Goal: Information Seeking & Learning: Learn about a topic

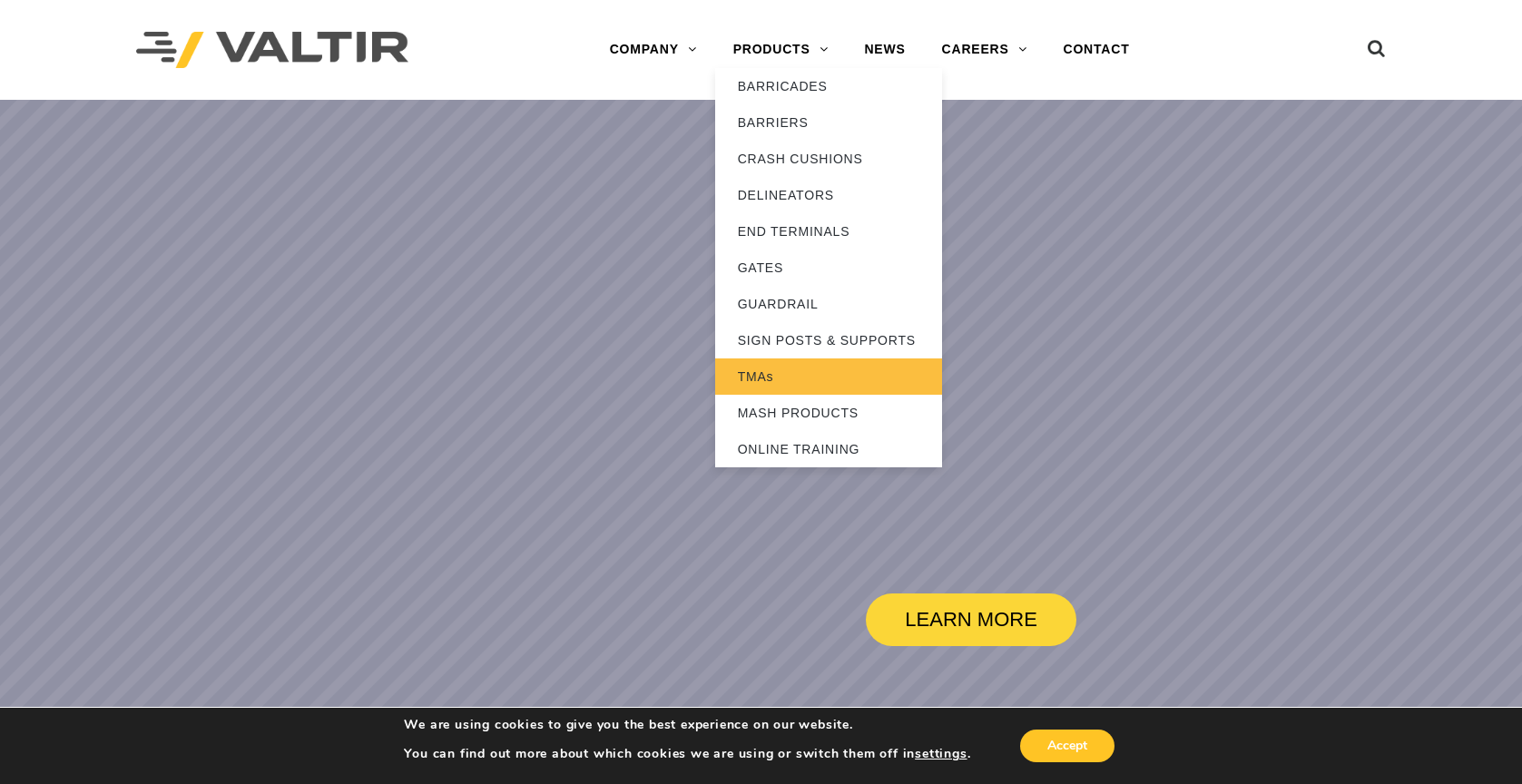
click at [761, 372] on link "TMAs" at bounding box center [828, 377] width 227 height 36
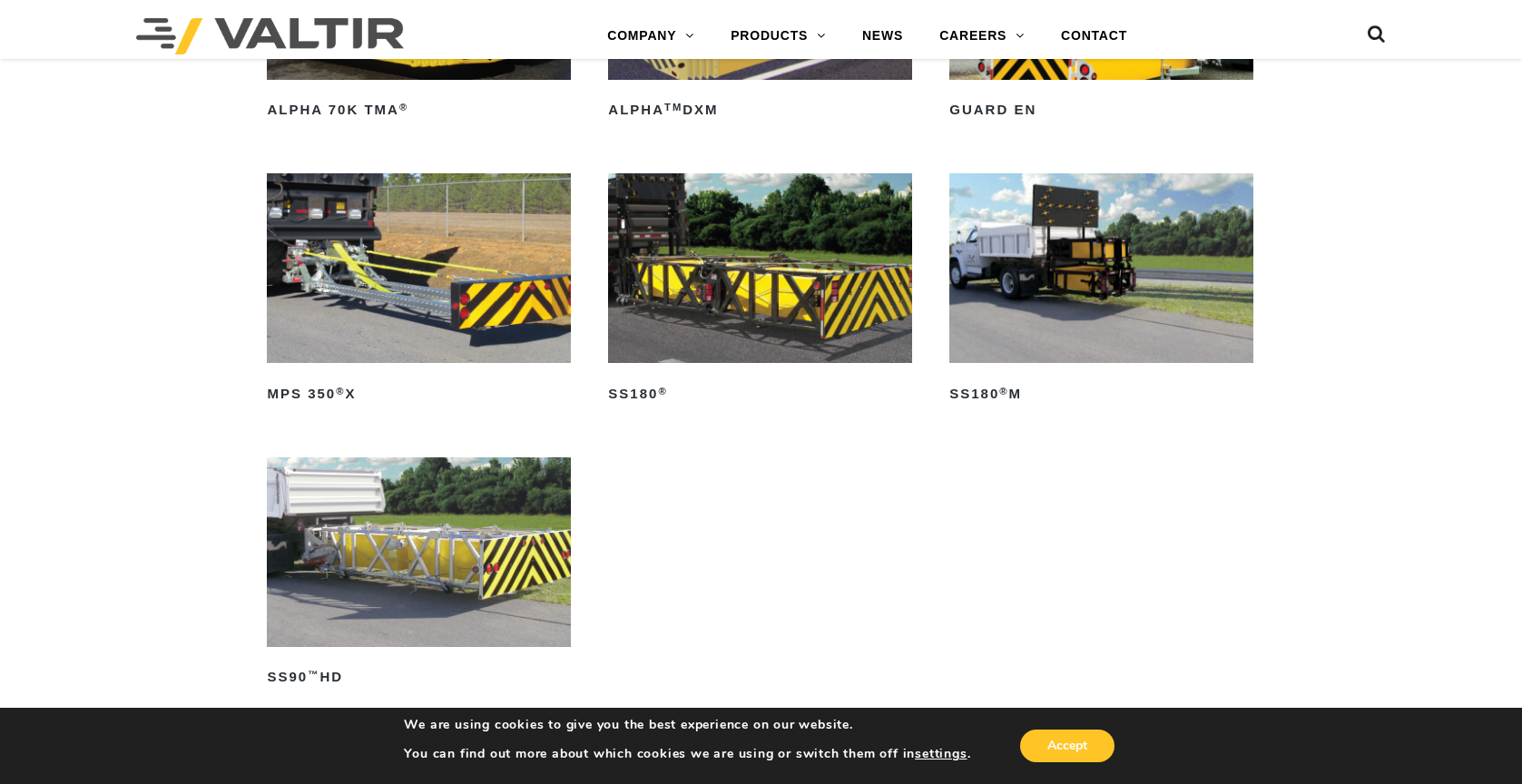
scroll to position [1088, 0]
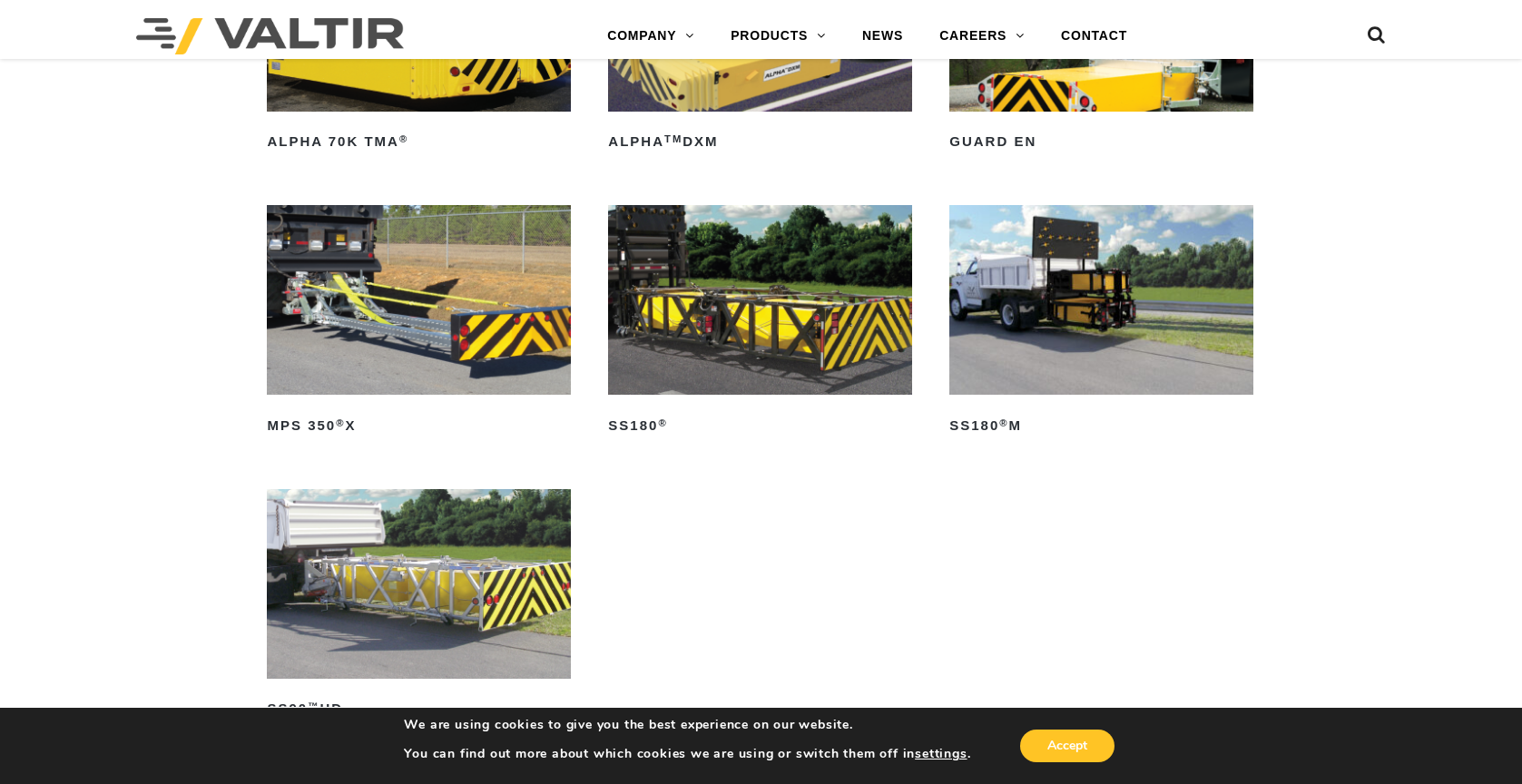
click at [352, 319] on img at bounding box center [419, 299] width 304 height 189
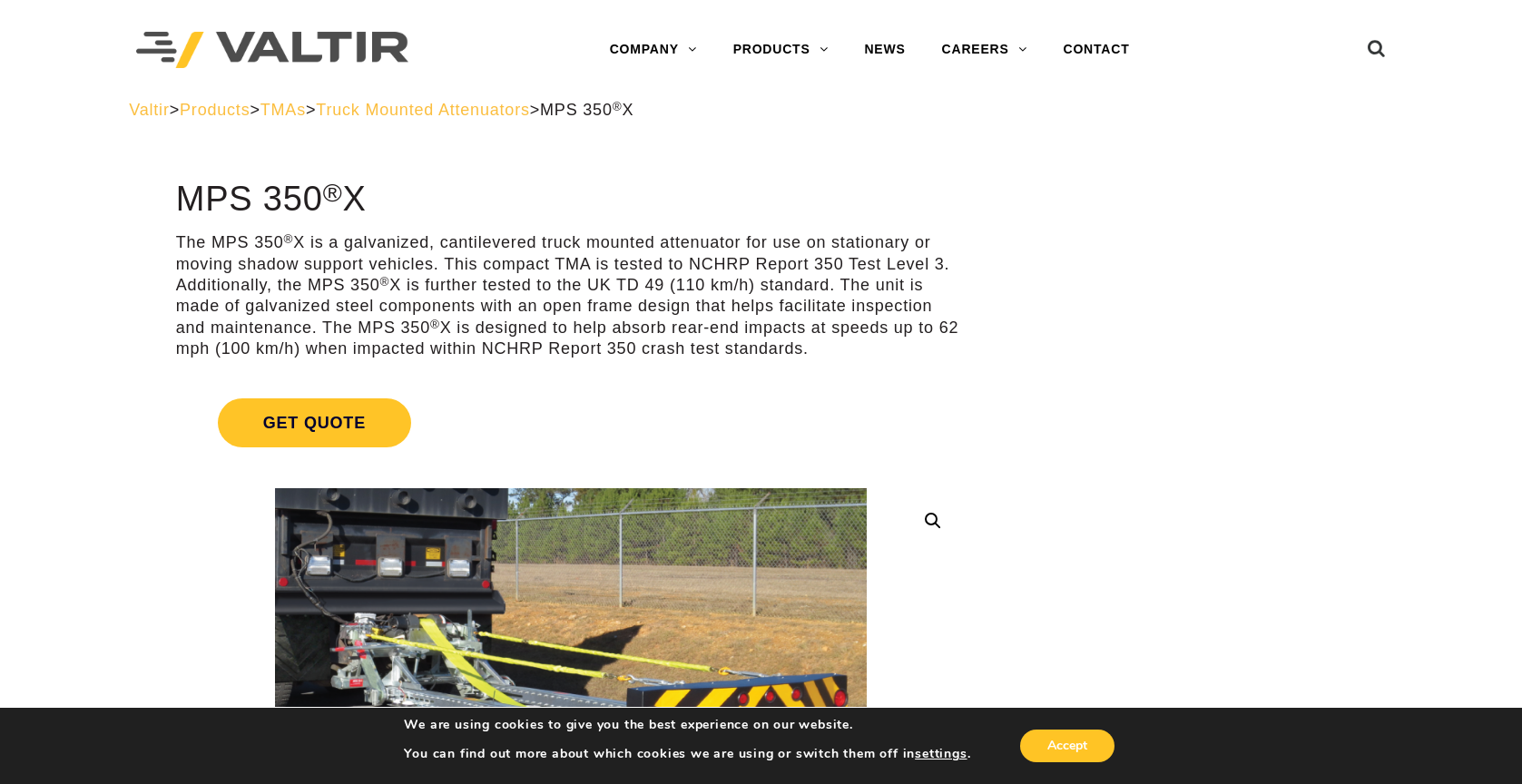
click at [486, 110] on span "Truck Mounted Attenuators" at bounding box center [422, 109] width 213 height 18
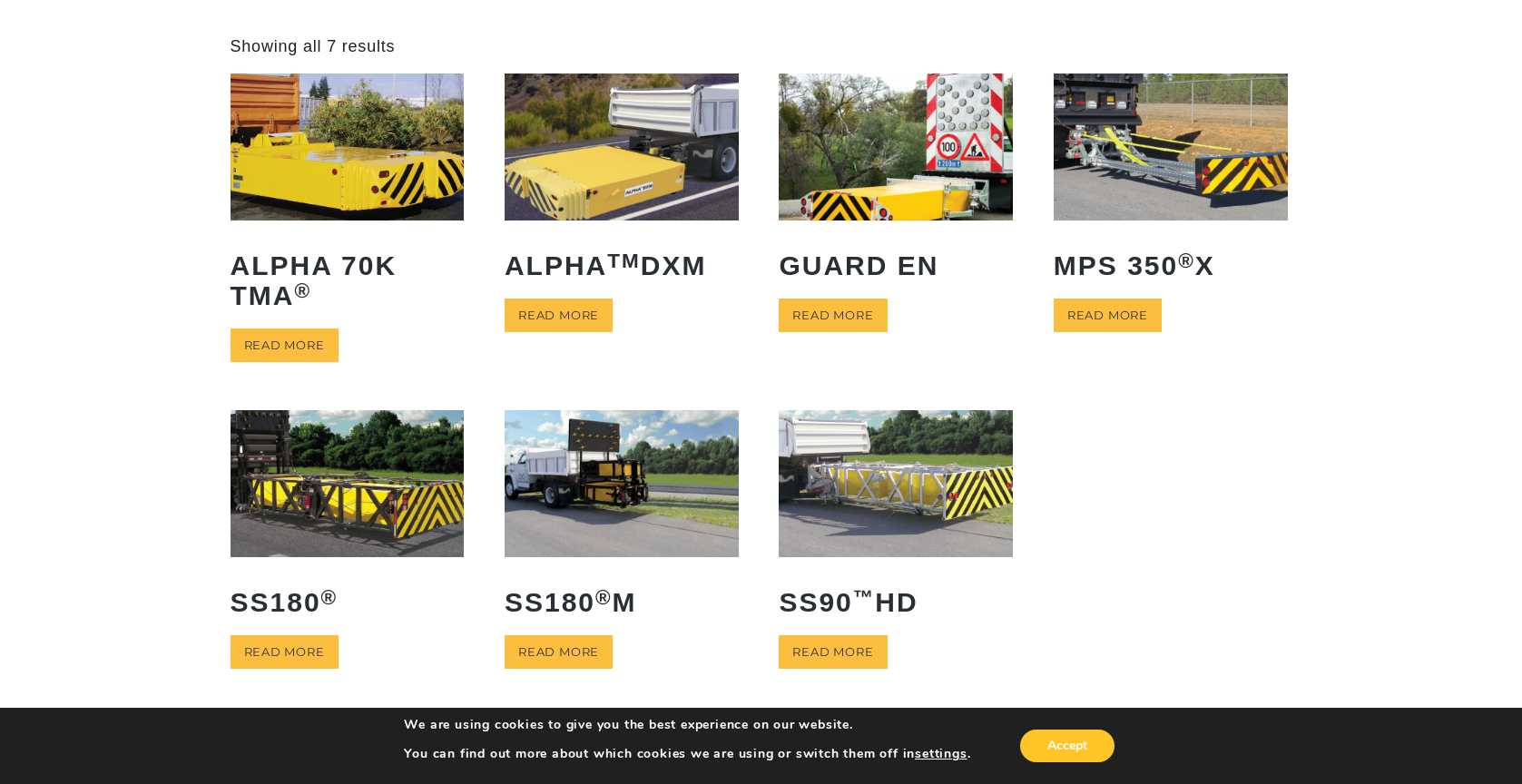
scroll to position [182, 0]
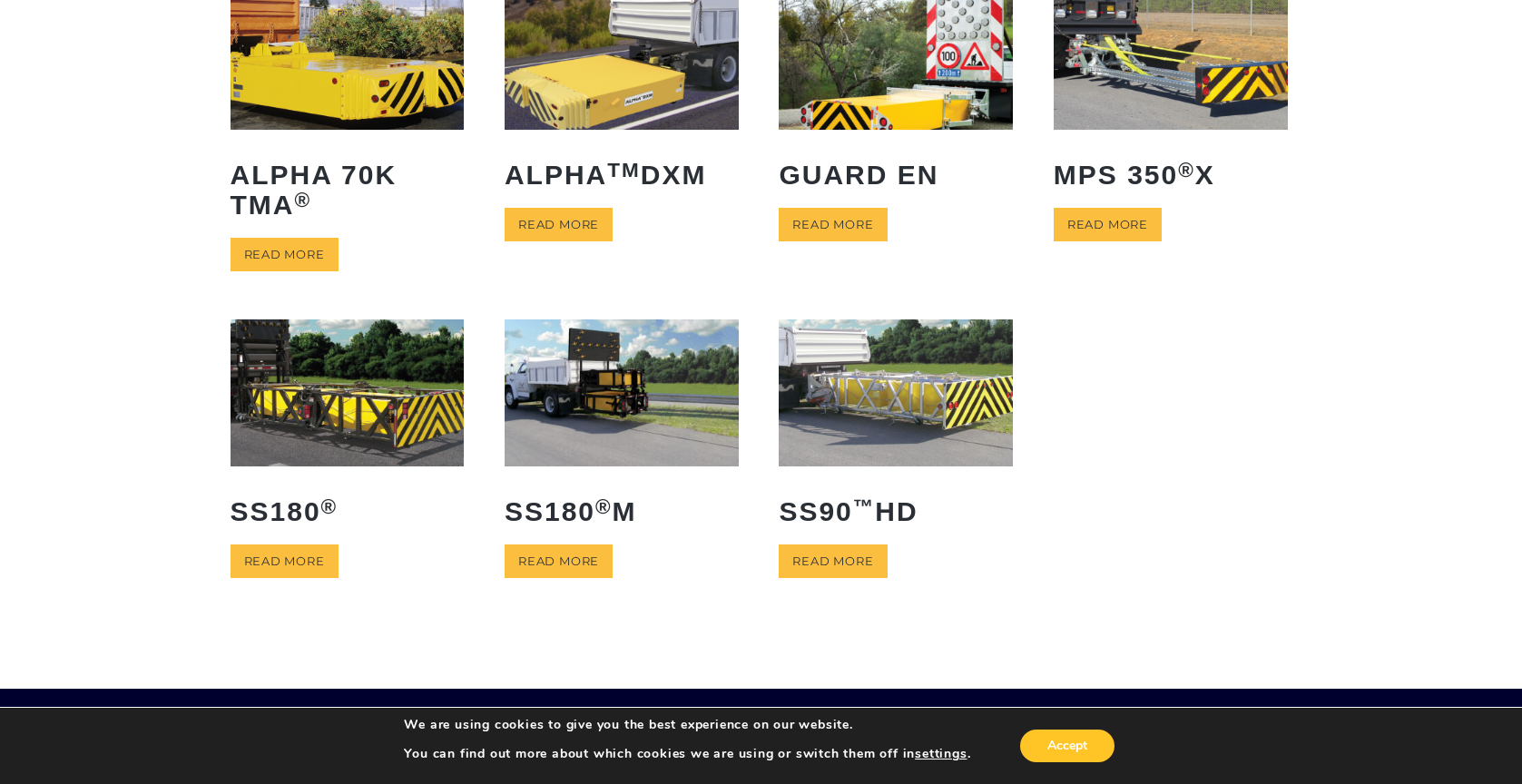
click at [916, 403] on img at bounding box center [895, 392] width 234 height 146
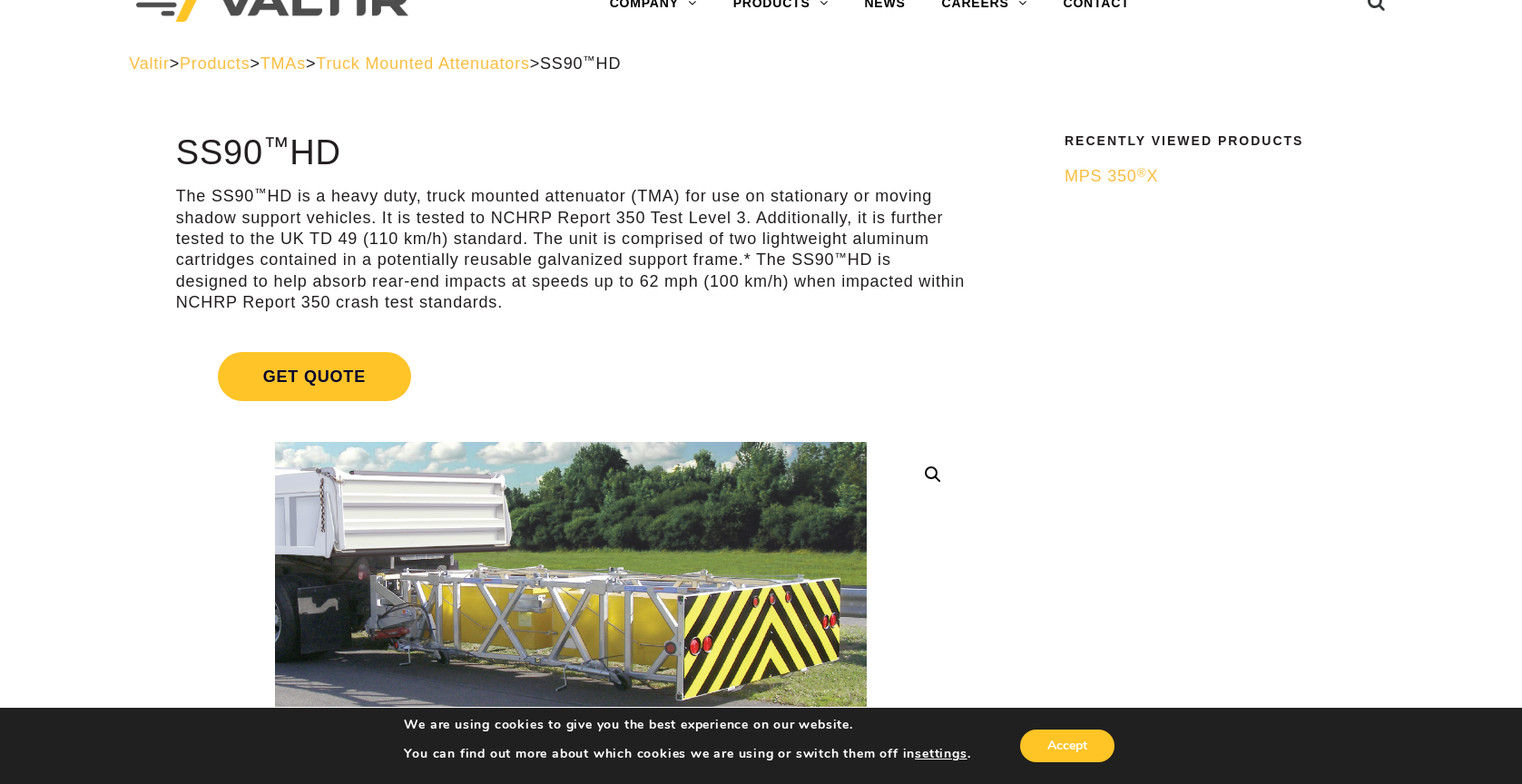
scroll to position [91, 0]
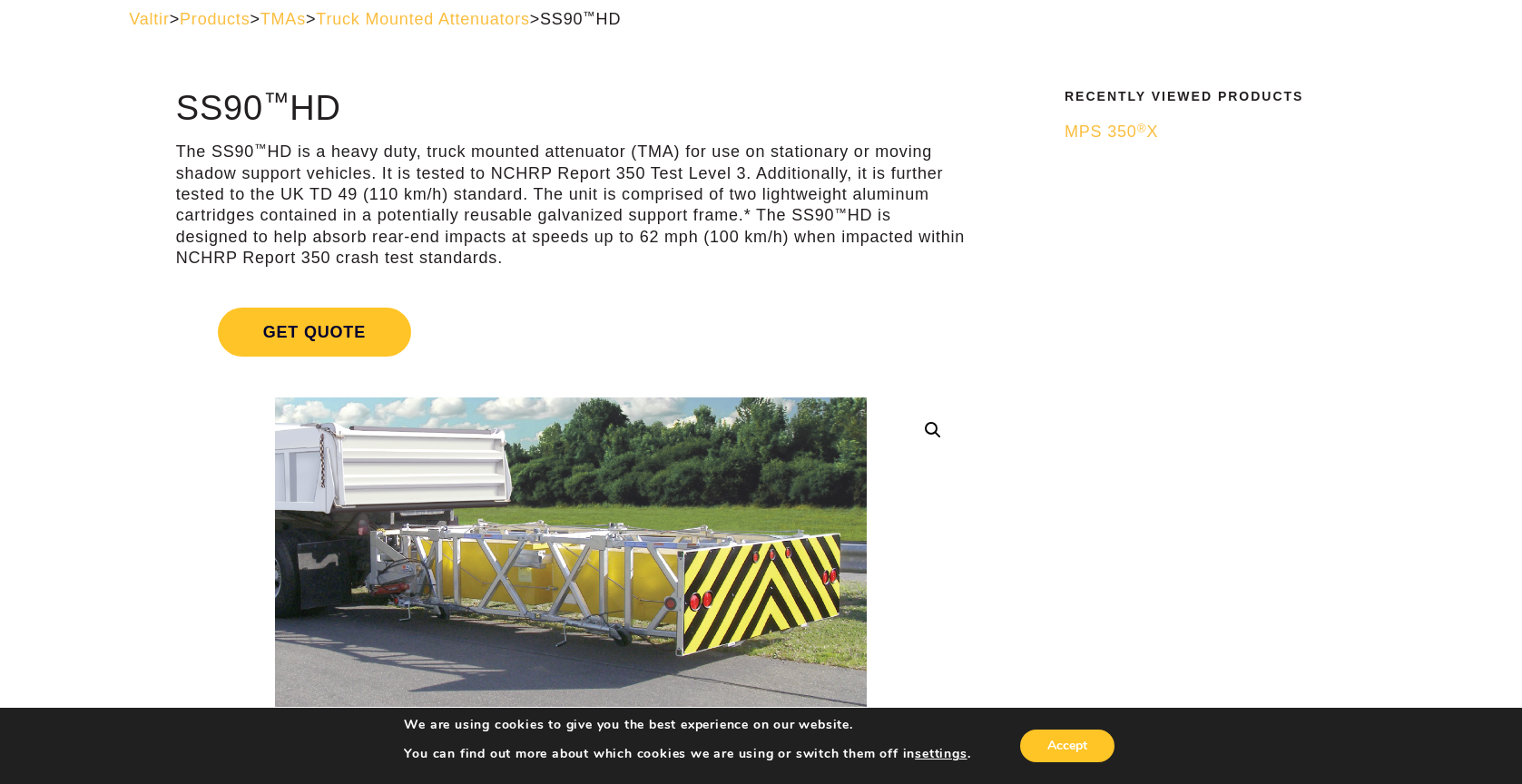
click at [519, 24] on span "Truck Mounted Attenuators" at bounding box center [422, 18] width 213 height 18
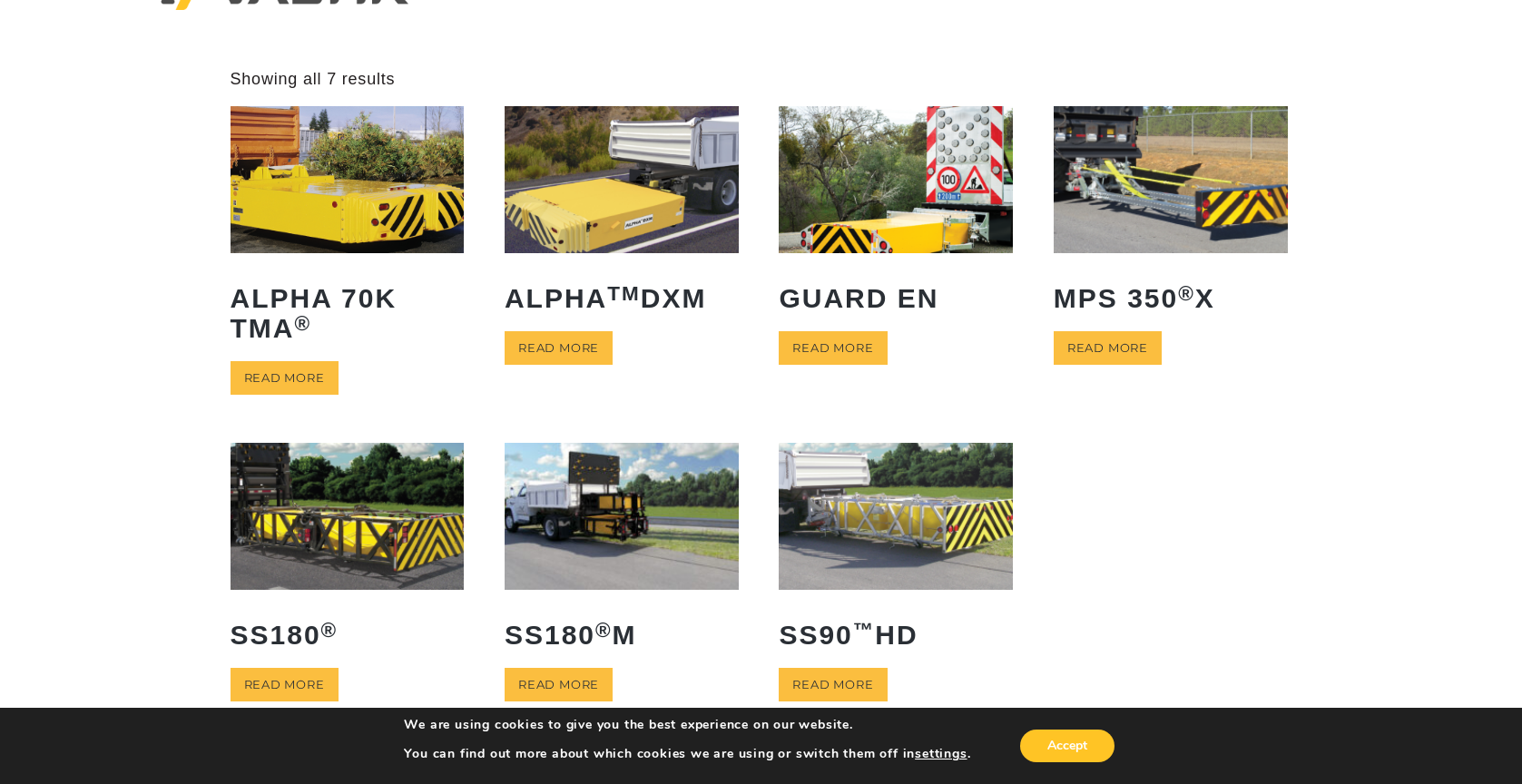
scroll to position [91, 0]
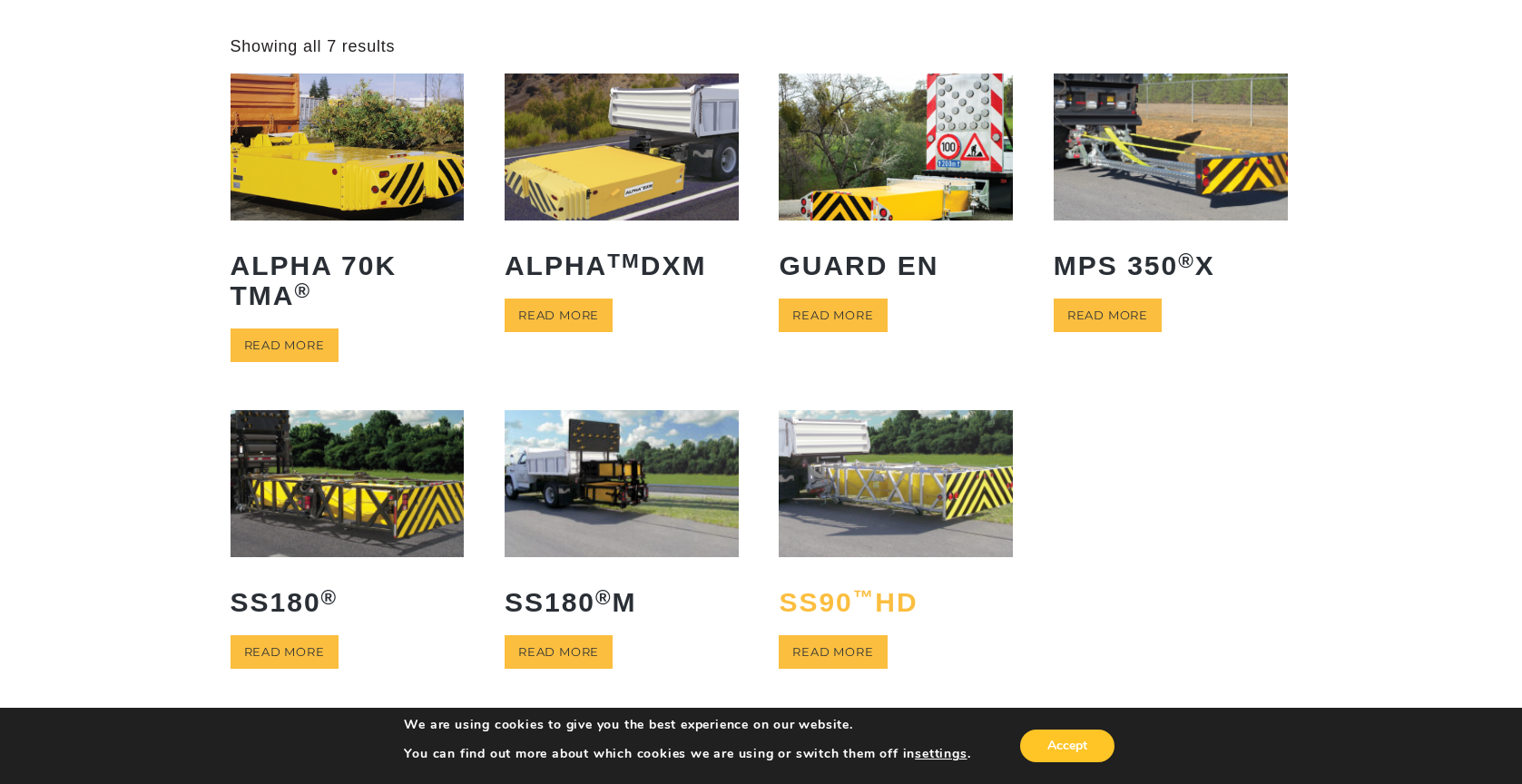
click at [897, 606] on h2 "SS90 ™ HD" at bounding box center [895, 602] width 234 height 57
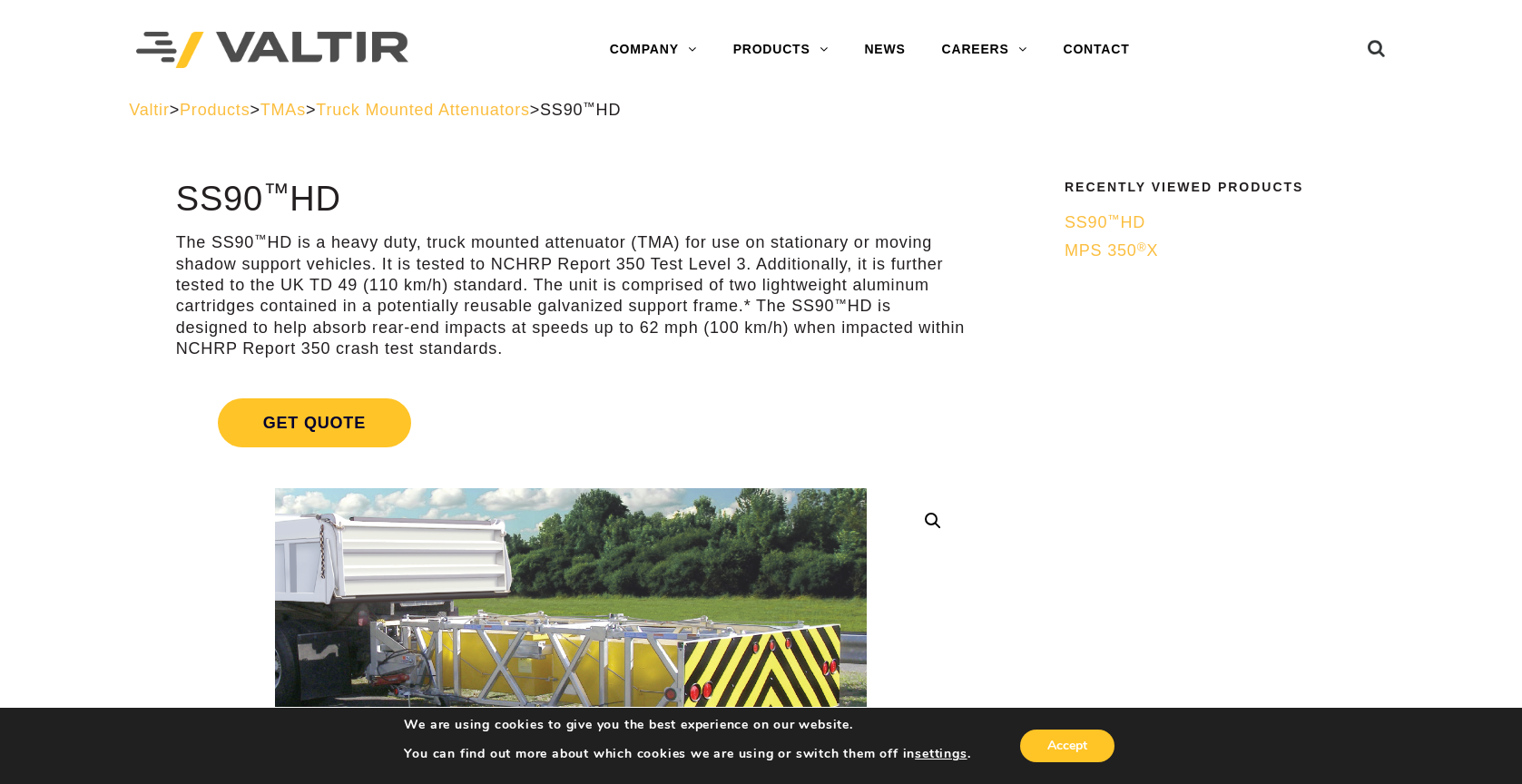
click at [494, 105] on span "Truck Mounted Attenuators" at bounding box center [422, 109] width 213 height 18
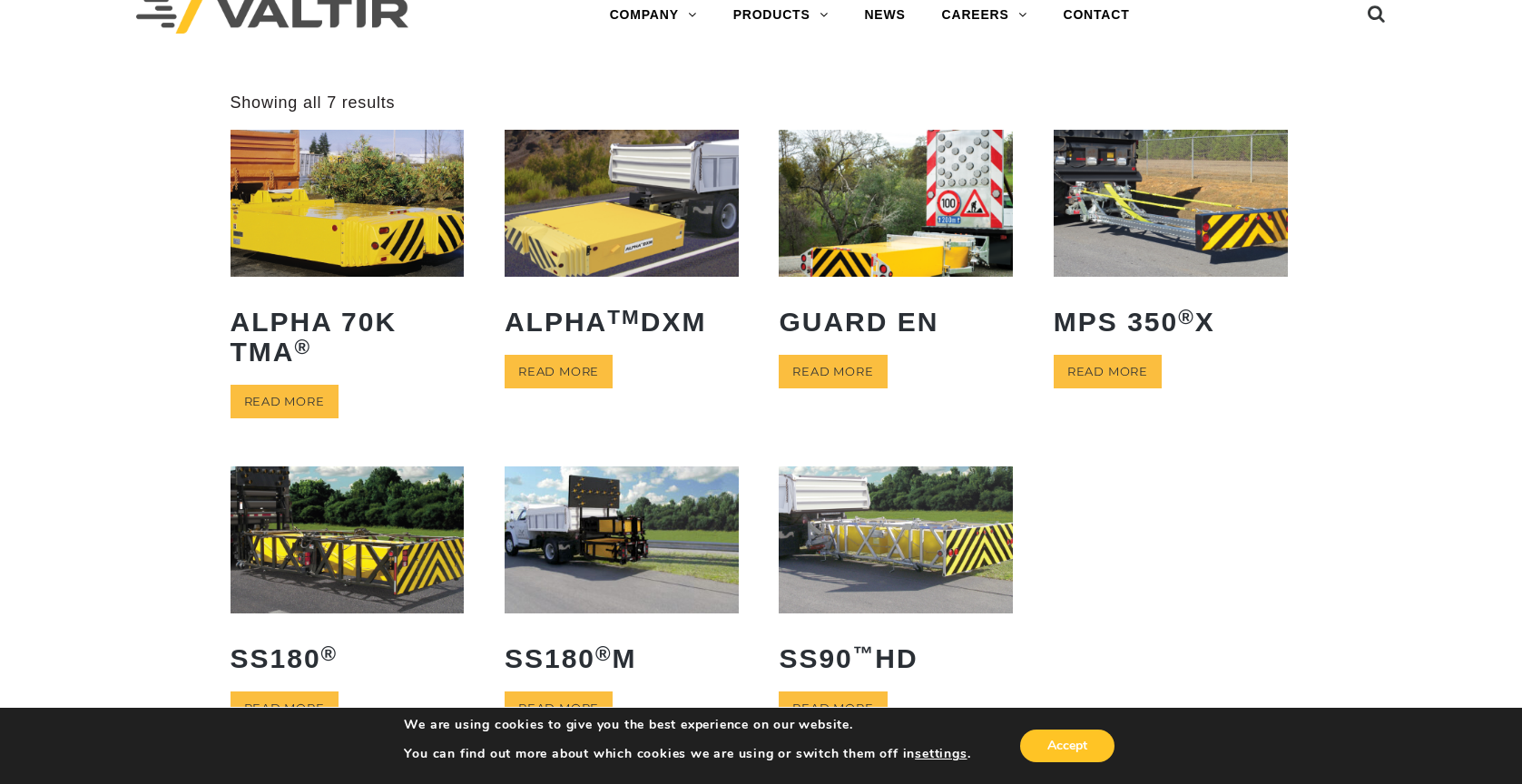
scroll to position [91, 0]
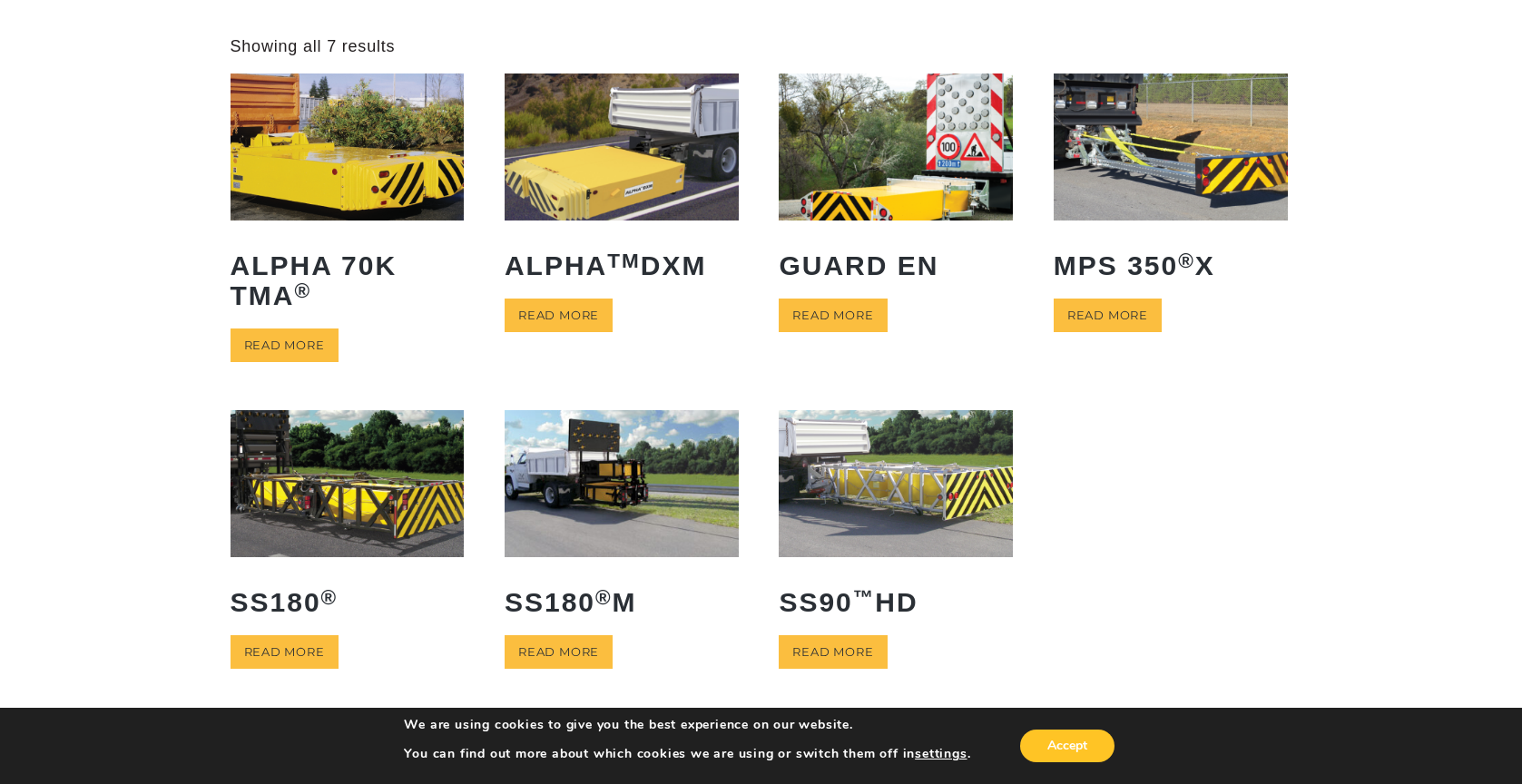
click at [1187, 528] on ul "ALPHA 70K TMA ® Read more ALPHA TM DXM Read more GUARD EN Read more MPS 350 ® X…" at bounding box center [761, 395] width 1062 height 643
